Goal: Task Accomplishment & Management: Complete application form

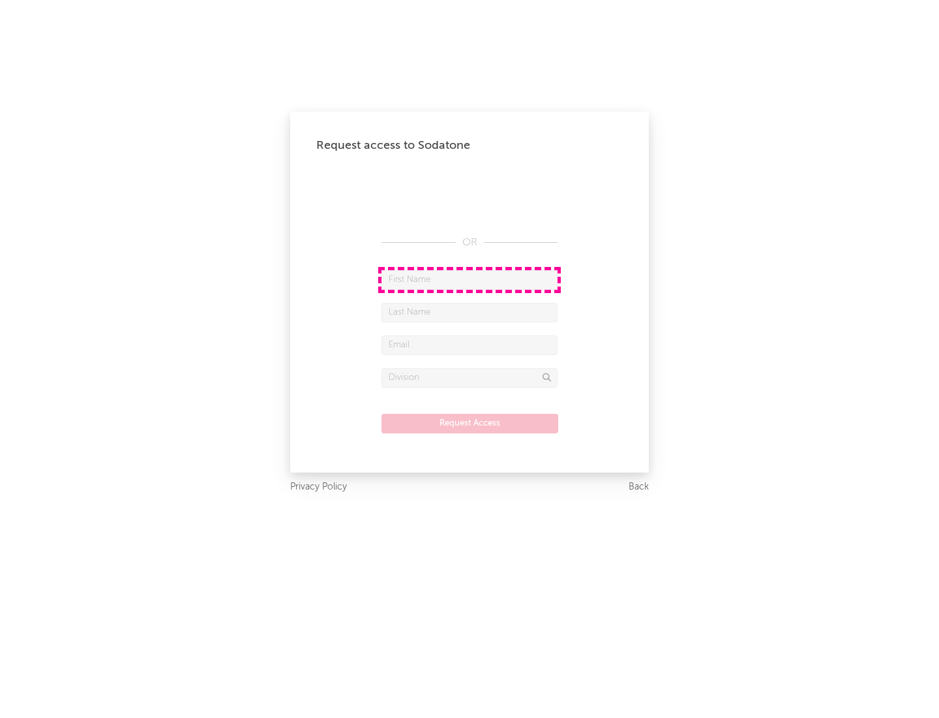
click at [470, 279] on input "text" at bounding box center [470, 280] width 176 height 20
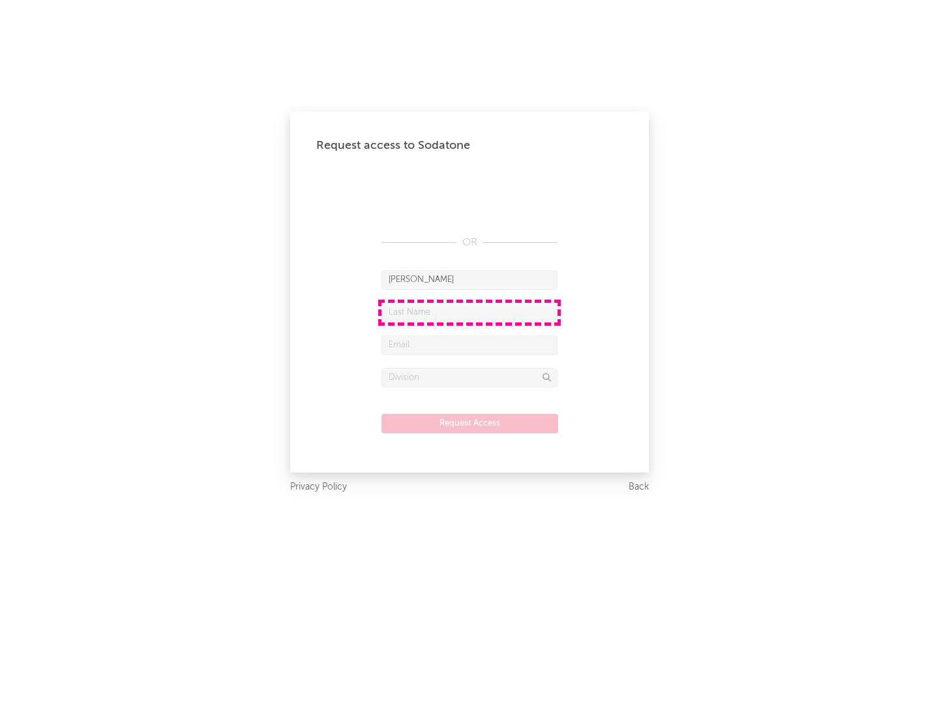
type input "[PERSON_NAME]"
click at [470, 312] on input "text" at bounding box center [470, 313] width 176 height 20
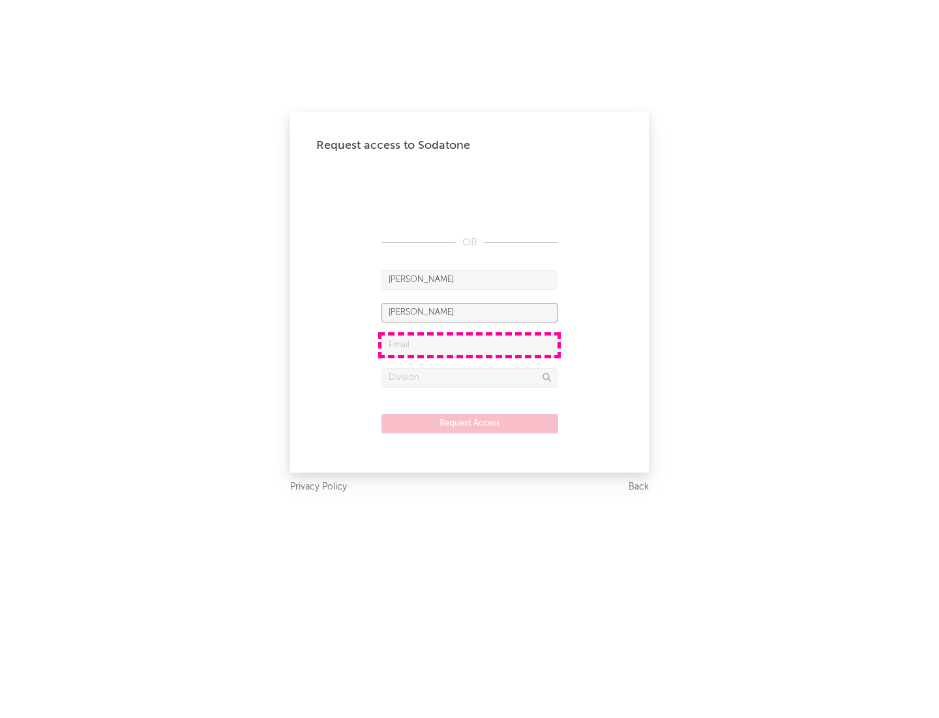
type input "[PERSON_NAME]"
click at [470, 344] on input "text" at bounding box center [470, 345] width 176 height 20
type input "[EMAIL_ADDRESS][DOMAIN_NAME]"
click at [470, 377] on input "text" at bounding box center [470, 378] width 176 height 20
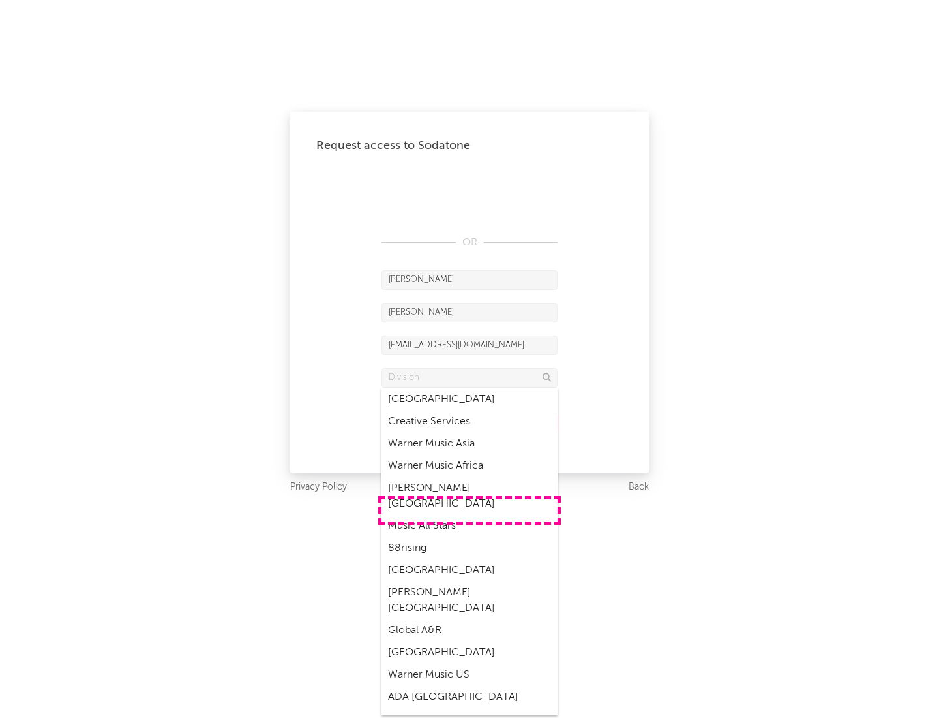
click at [470, 515] on div "Music All Stars" at bounding box center [470, 526] width 176 height 22
type input "Music All Stars"
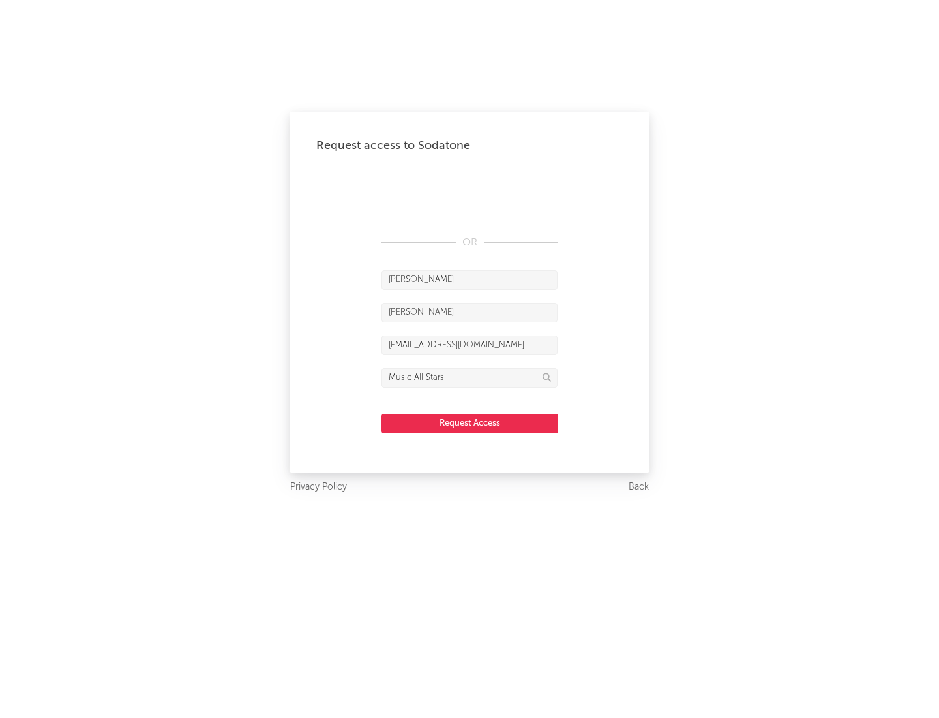
click at [470, 423] on button "Request Access" at bounding box center [470, 424] width 177 height 20
